Goal: Information Seeking & Learning: Stay updated

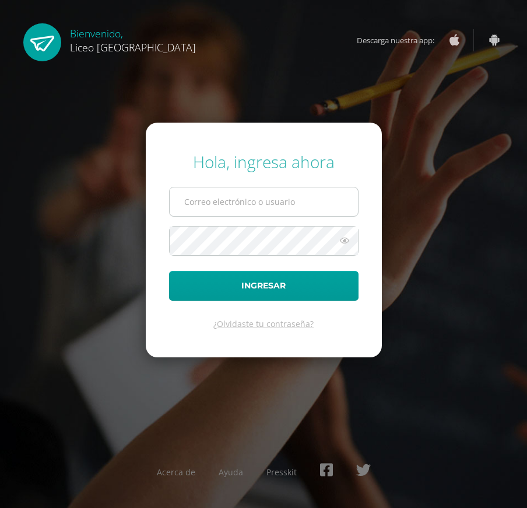
click at [250, 197] on input "text" at bounding box center [264, 201] width 188 height 29
type input "20190378"
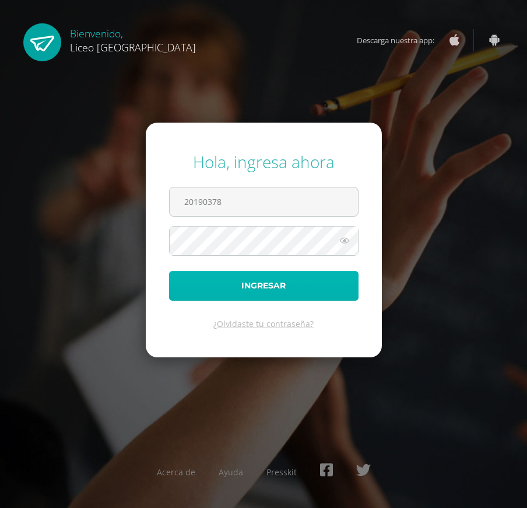
click at [253, 281] on button "Ingresar" at bounding box center [264, 286] width 190 height 30
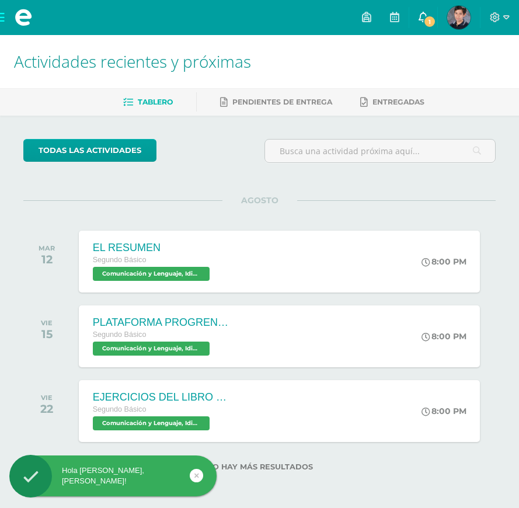
click at [428, 19] on span "1" at bounding box center [429, 21] width 13 height 13
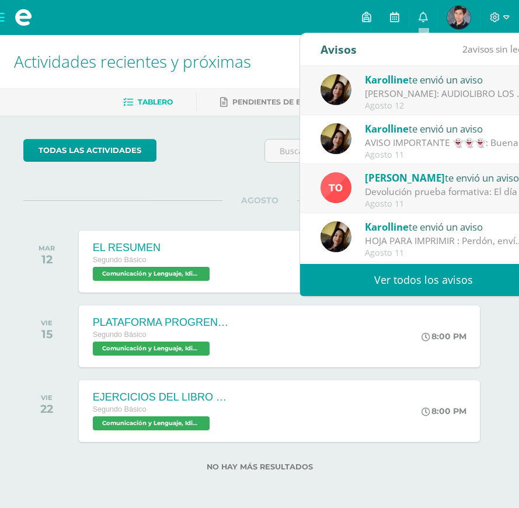
click at [422, 95] on div "ODILO: AUDIOLIBRO LOS SONÁMBULOS: Buenas tardes chicos, se ha habilitado el aud…" at bounding box center [446, 93] width 162 height 13
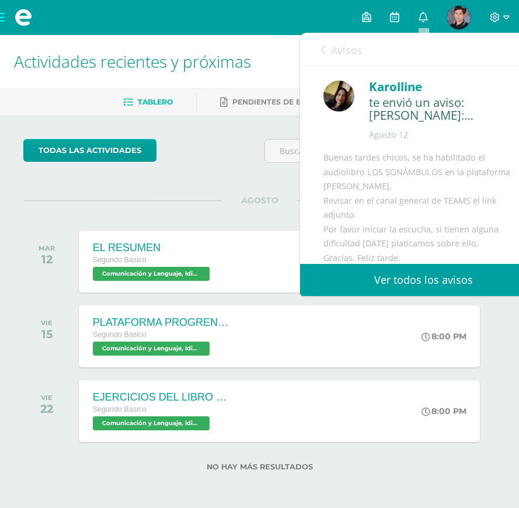
click at [417, 272] on link "Ver todos los avisos" at bounding box center [423, 280] width 247 height 32
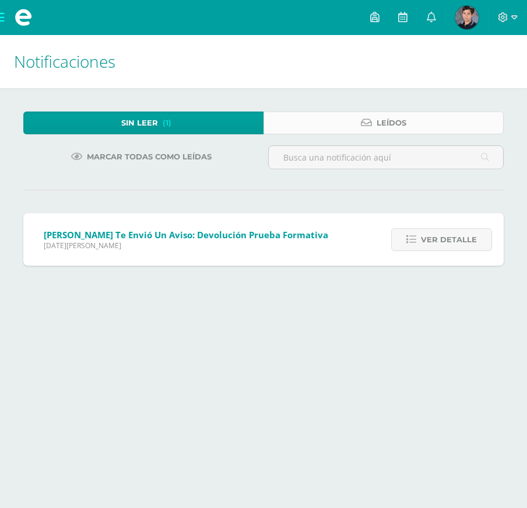
click at [363, 123] on icon at bounding box center [366, 123] width 11 height 10
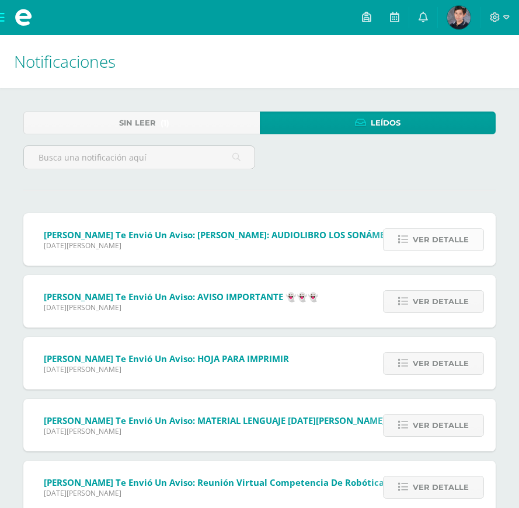
click at [426, 241] on span "Ver detalle" at bounding box center [440, 240] width 56 height 22
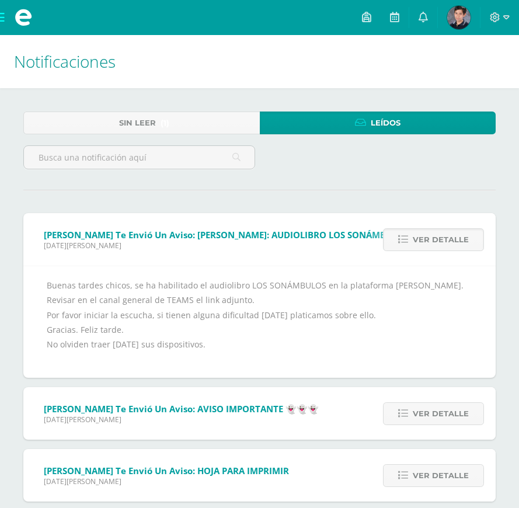
scroll to position [58, 0]
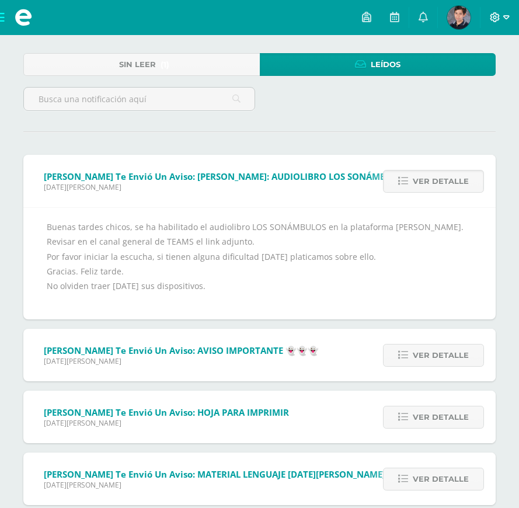
click at [506, 15] on icon at bounding box center [506, 17] width 6 height 11
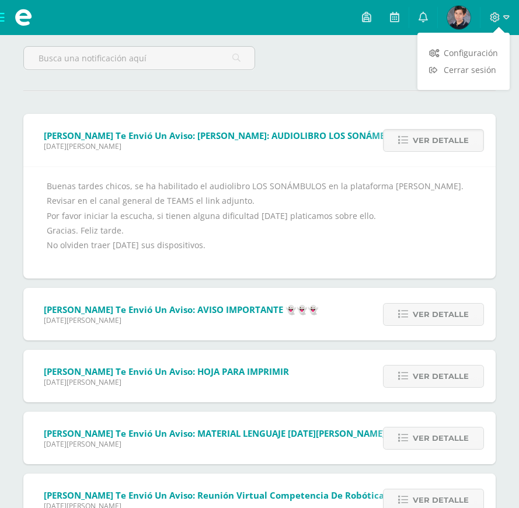
scroll to position [175, 0]
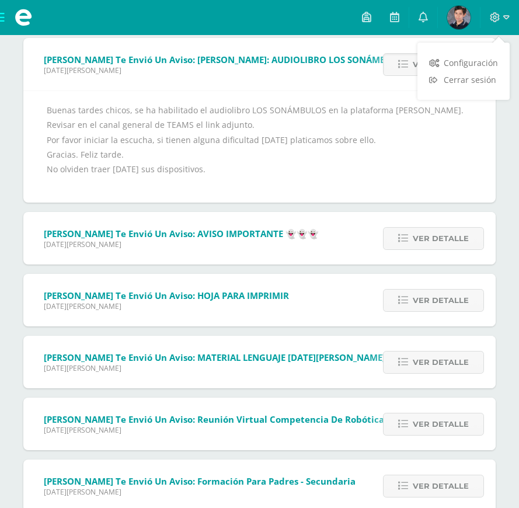
click at [211, 233] on span "Karolline te envió un aviso: AVISO IMPORTANTE 👻👻👻" at bounding box center [181, 234] width 275 height 12
click at [394, 243] on link "Ver detalle" at bounding box center [433, 238] width 101 height 23
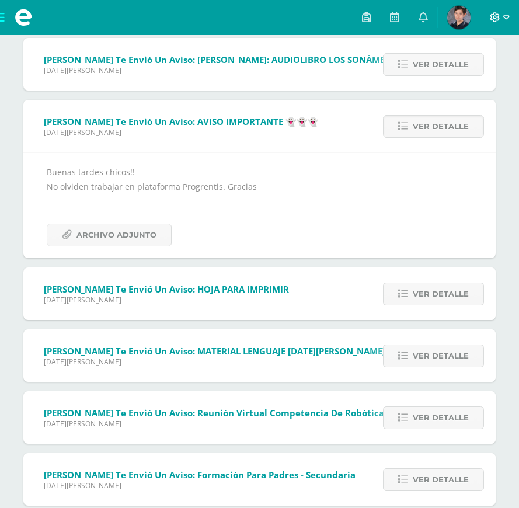
click at [506, 16] on icon at bounding box center [506, 17] width 6 height 4
click at [473, 75] on span "Cerrar sesión" at bounding box center [469, 79] width 53 height 11
